Goal: Task Accomplishment & Management: Manage account settings

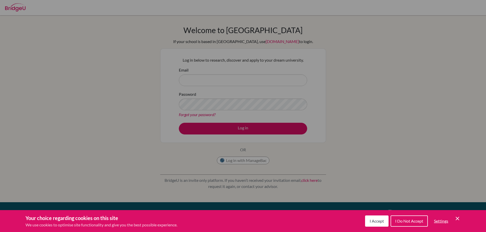
click at [375, 225] on button "I Accept" at bounding box center [376, 221] width 23 height 11
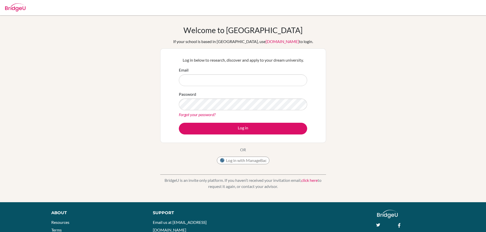
click at [208, 116] on link "Forgot your password?" at bounding box center [197, 114] width 37 height 5
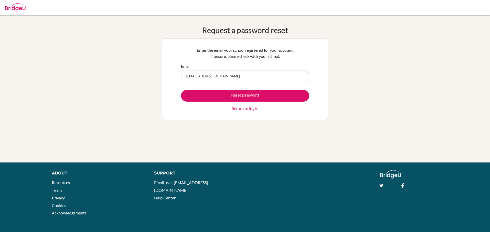
type input "[EMAIL_ADDRESS][DOMAIN_NAME]"
click at [181, 90] on button "Reset password" at bounding box center [245, 96] width 128 height 12
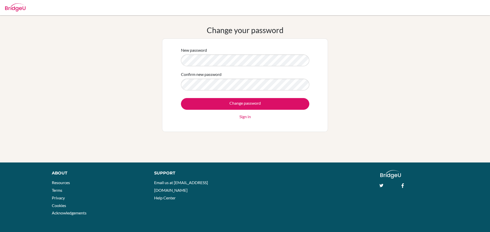
click at [83, 52] on div "Change your password New password Confirm new password Change password Sign in" at bounding box center [245, 89] width 490 height 127
click at [181, 98] on input "Change password" at bounding box center [245, 104] width 128 height 12
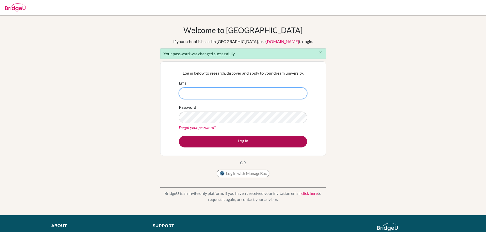
type input "[EMAIL_ADDRESS][DOMAIN_NAME]"
click at [234, 141] on button "Log in" at bounding box center [243, 142] width 128 height 12
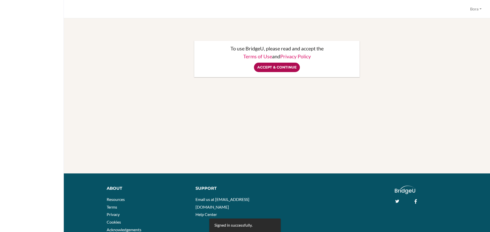
click at [286, 69] on input "Accept & Continue" at bounding box center [277, 67] width 46 height 9
